Goal: Navigation & Orientation: Go to known website

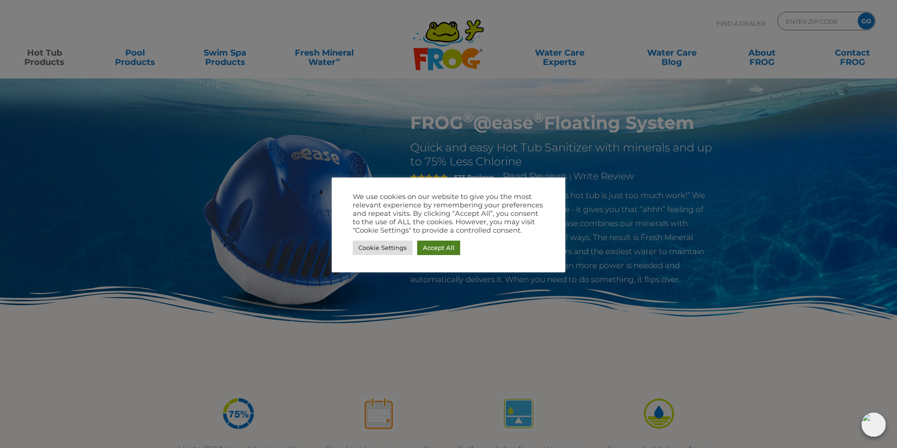
click at [441, 249] on link "Accept All" at bounding box center [438, 248] width 43 height 14
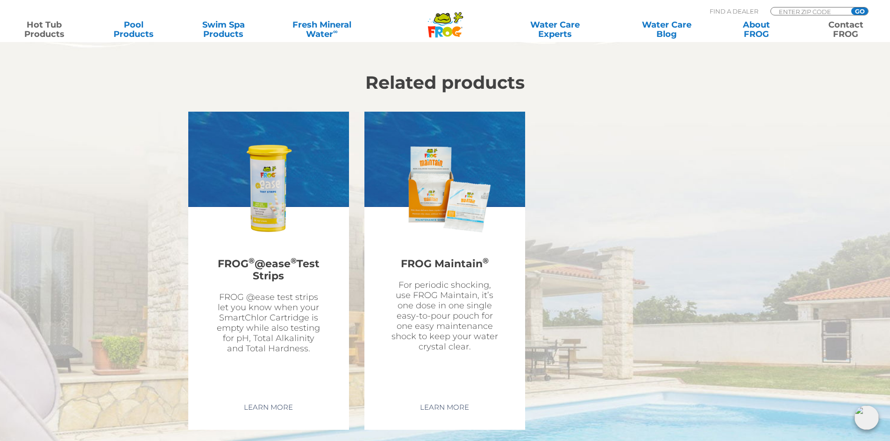
scroll to position [2639, 0]
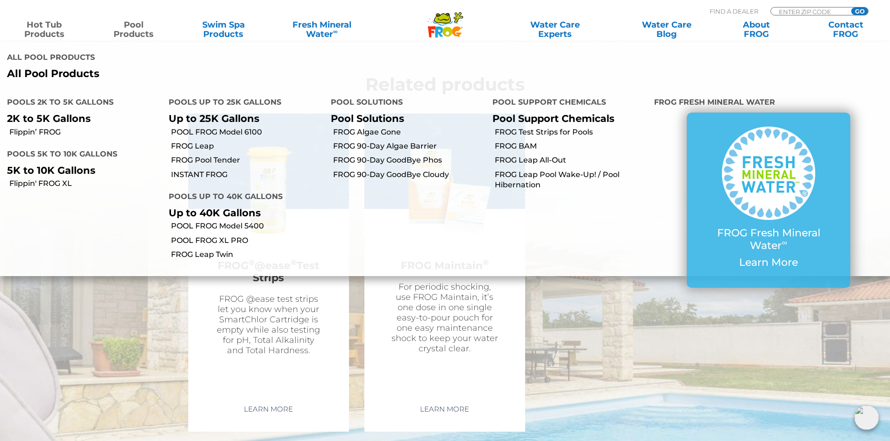
click at [57, 25] on link "Hot Tub Products" at bounding box center [44, 29] width 70 height 19
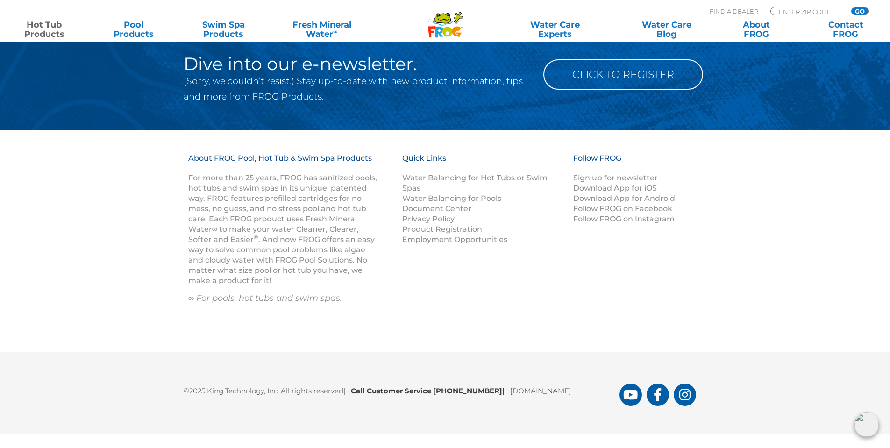
scroll to position [3086, 0]
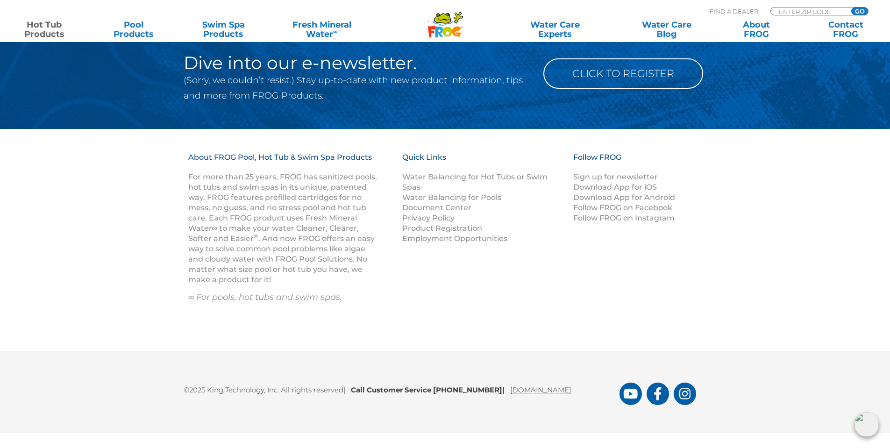
click at [537, 391] on link "[DOMAIN_NAME]" at bounding box center [540, 390] width 61 height 9
